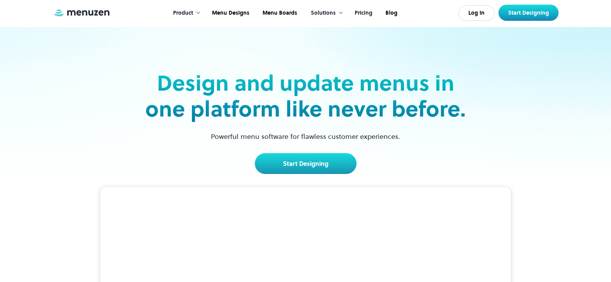
click at [369, 10] on link "Pricing" at bounding box center [362, 13] width 31 height 24
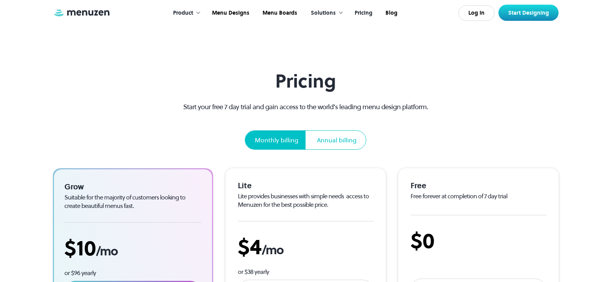
click at [350, 145] on div "Annual billing" at bounding box center [337, 140] width 58 height 19
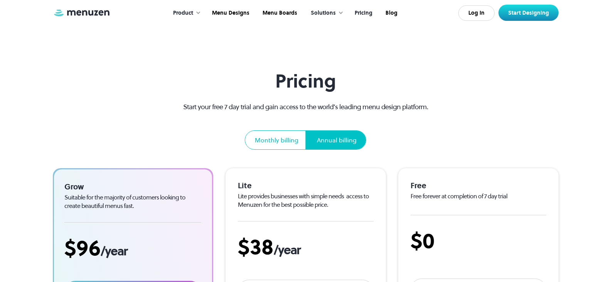
click at [285, 122] on div "Pricing Start your free 7 day trial and gain access to the world’s leading menu…" at bounding box center [305, 109] width 273 height 79
click at [284, 130] on div "Pricing Start your free 7 day trial and gain access to the world’s leading menu…" at bounding box center [305, 109] width 273 height 79
click at [284, 145] on div "Monthly billing" at bounding box center [277, 140] width 62 height 19
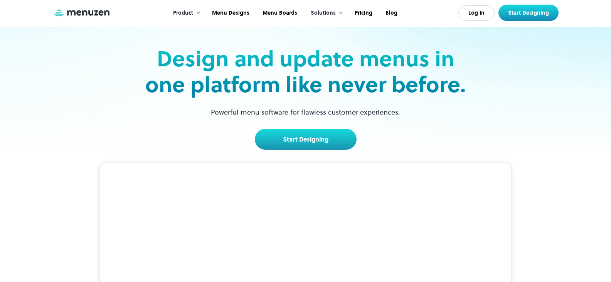
scroll to position [116, 0]
